Goal: Find specific page/section: Find specific page/section

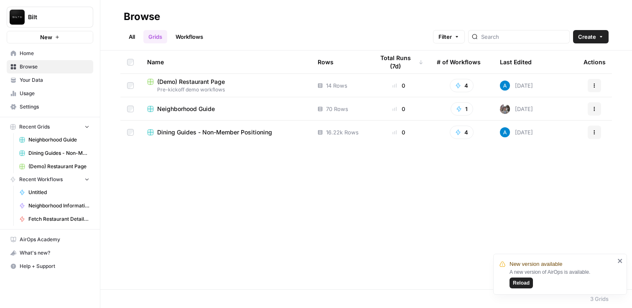
click at [203, 111] on span "Neighborhood Guide" at bounding box center [186, 109] width 58 height 8
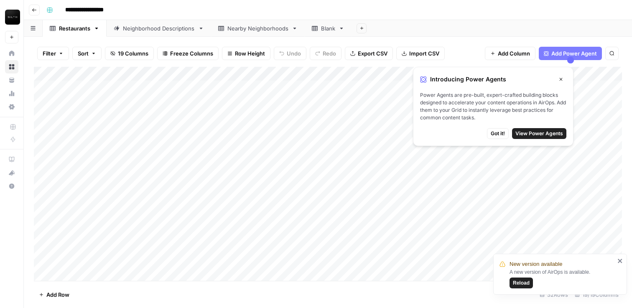
click at [498, 133] on span "Got it!" at bounding box center [497, 134] width 14 height 8
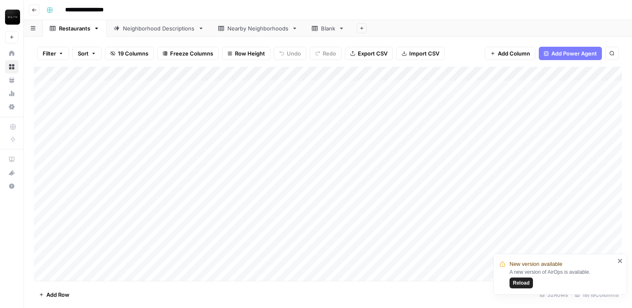
click at [38, 16] on header "**********" at bounding box center [328, 10] width 608 height 20
click at [33, 10] on icon "button" at bounding box center [34, 9] width 4 height 3
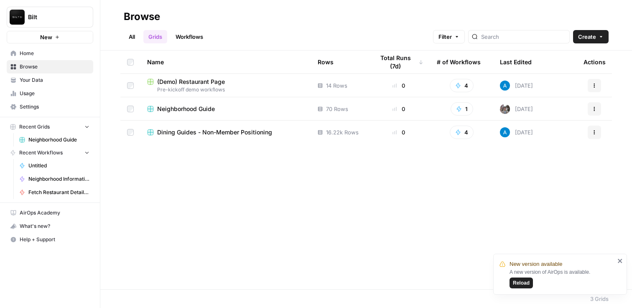
click at [211, 134] on span "Dining Guides - Non-Member Positioning" at bounding box center [214, 132] width 115 height 8
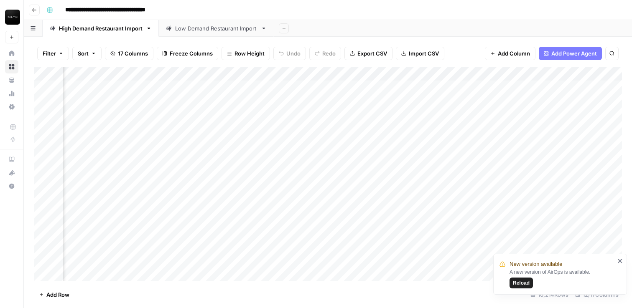
scroll to position [0, 393]
click at [140, 88] on div "Add Column" at bounding box center [328, 174] width 588 height 214
